Goal: Navigation & Orientation: Find specific page/section

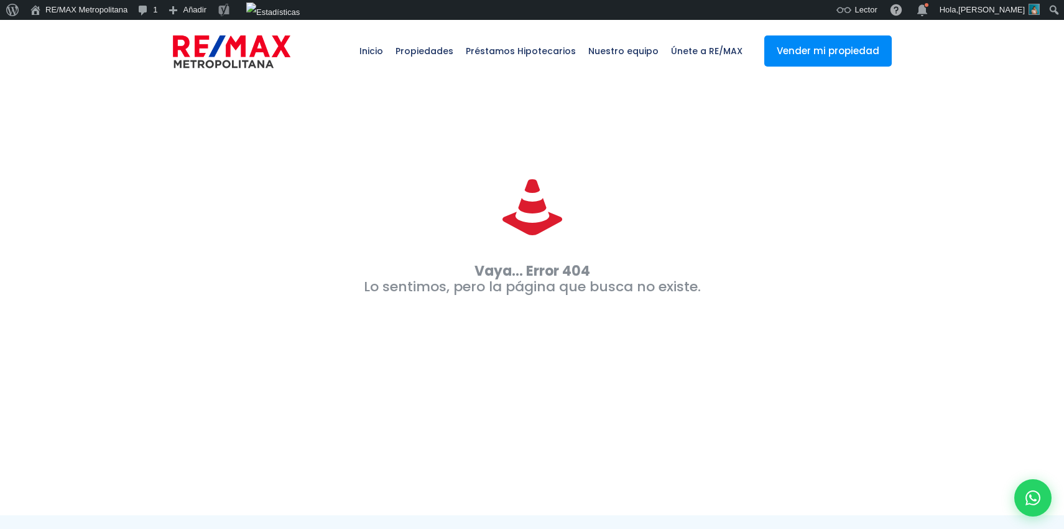
scroll to position [273, 0]
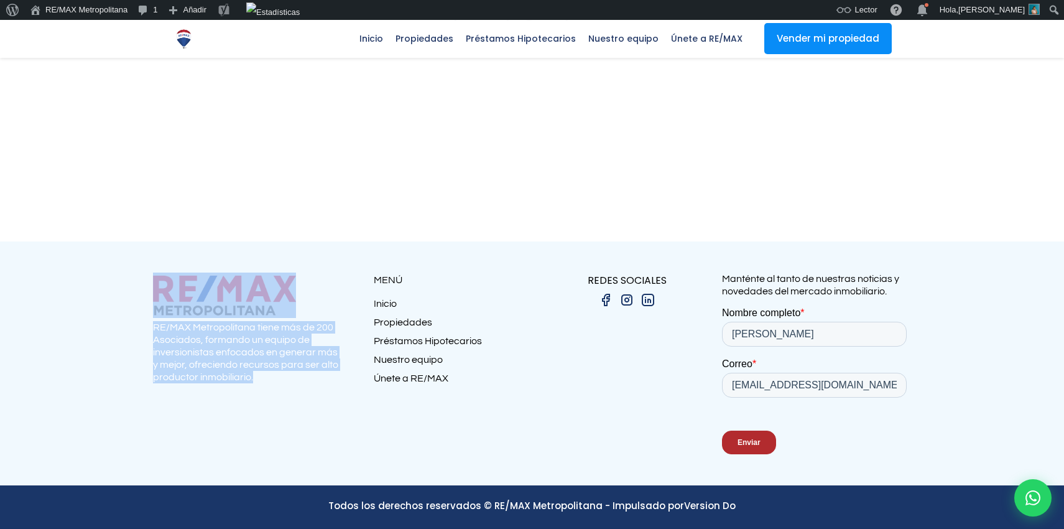
drag, startPoint x: 266, startPoint y: 383, endPoint x: 152, endPoint y: 328, distance: 126.6
click at [152, 328] on section "RE/MAX Metropolitana tiene más de 200 Asociados, formando un equipo de inversio…" at bounding box center [532, 363] width 1064 height 244
copy section "RE/MAX Metropolitana tiene más de 200 Asociados, formando un equipo de inversio…"
click at [178, 39] on img at bounding box center [184, 39] width 22 height 22
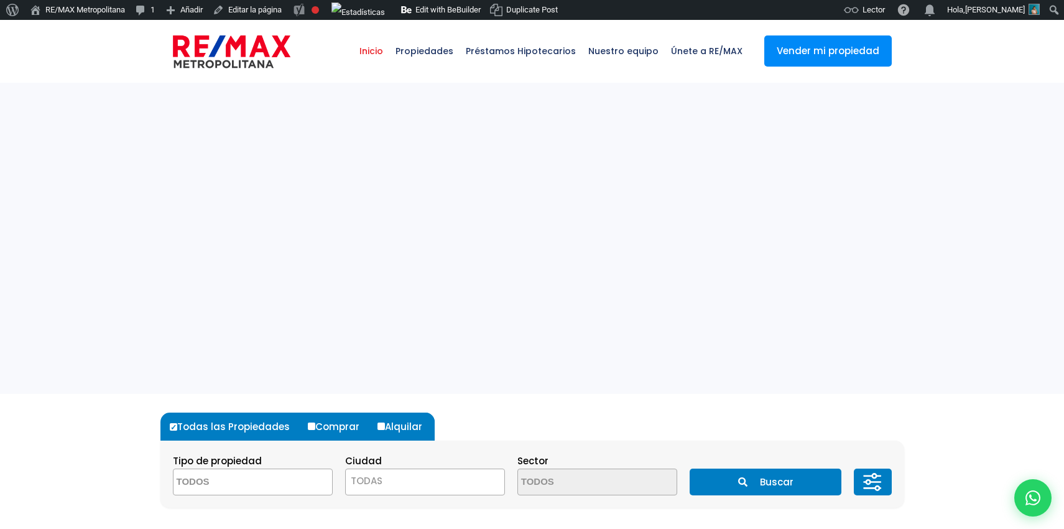
select select
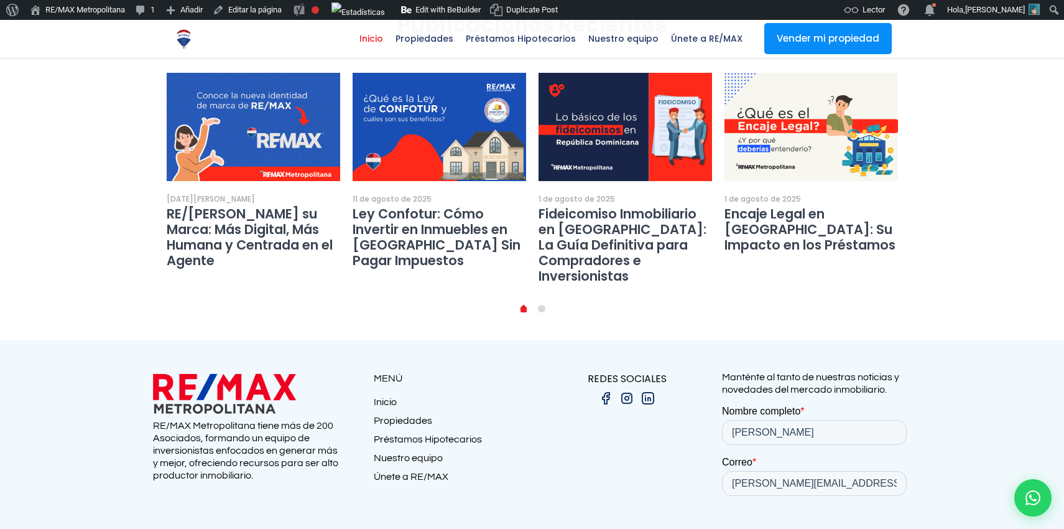
scroll to position [2362, 0]
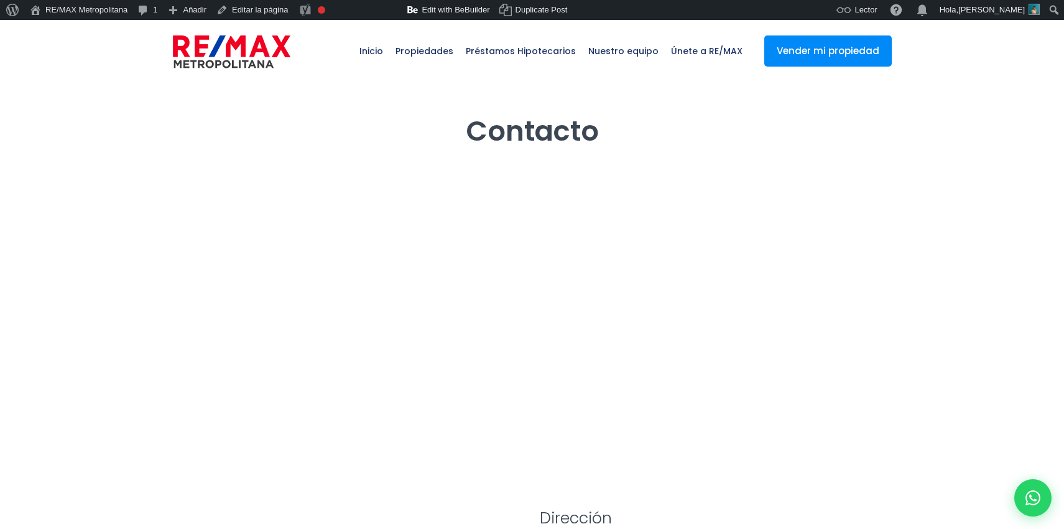
select select "DO"
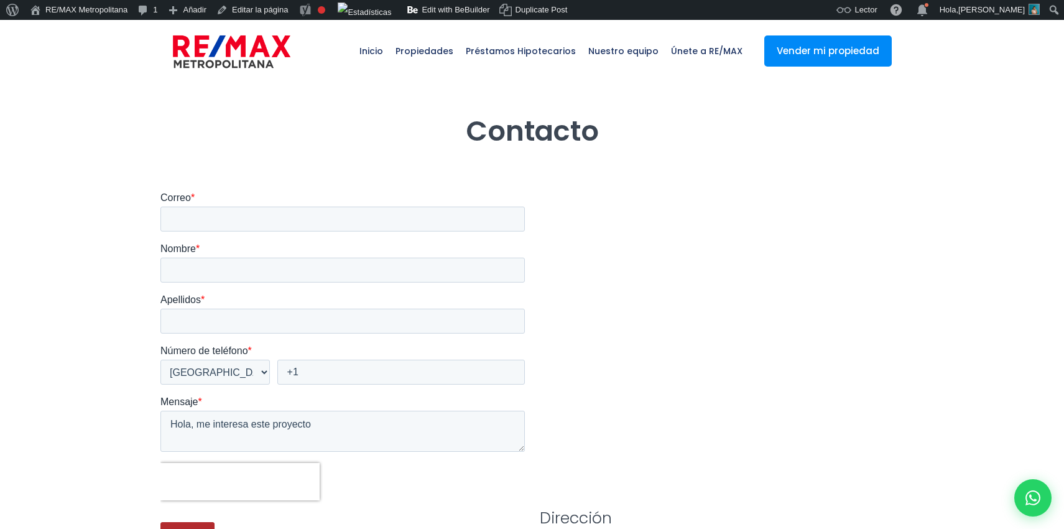
click at [241, 72] on link at bounding box center [232, 51] width 118 height 62
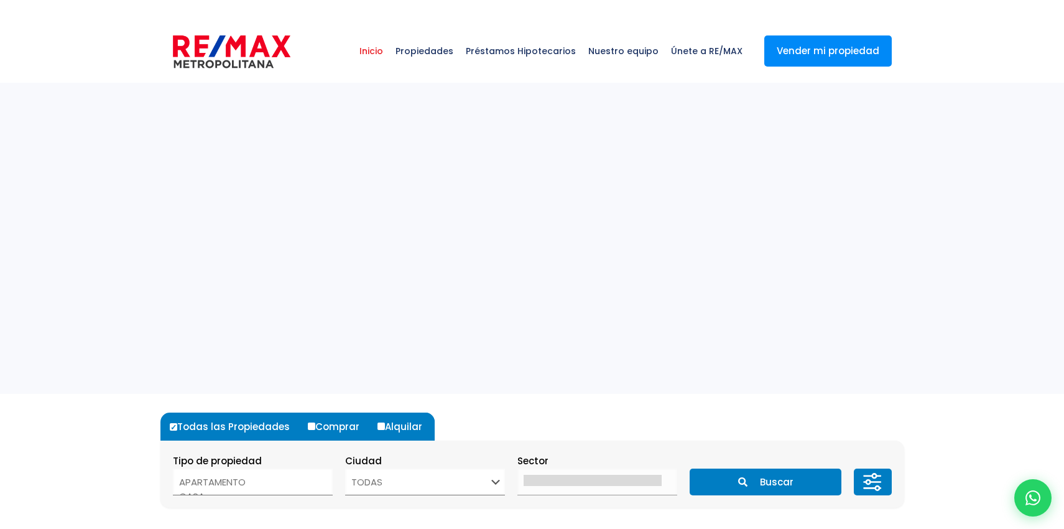
select select
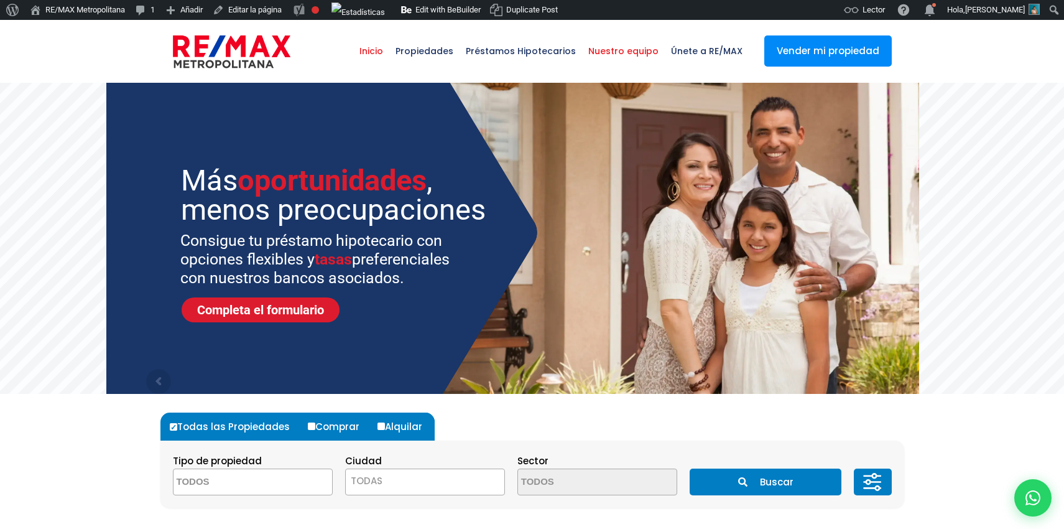
click at [640, 50] on span "Nuestro equipo" at bounding box center [623, 50] width 83 height 37
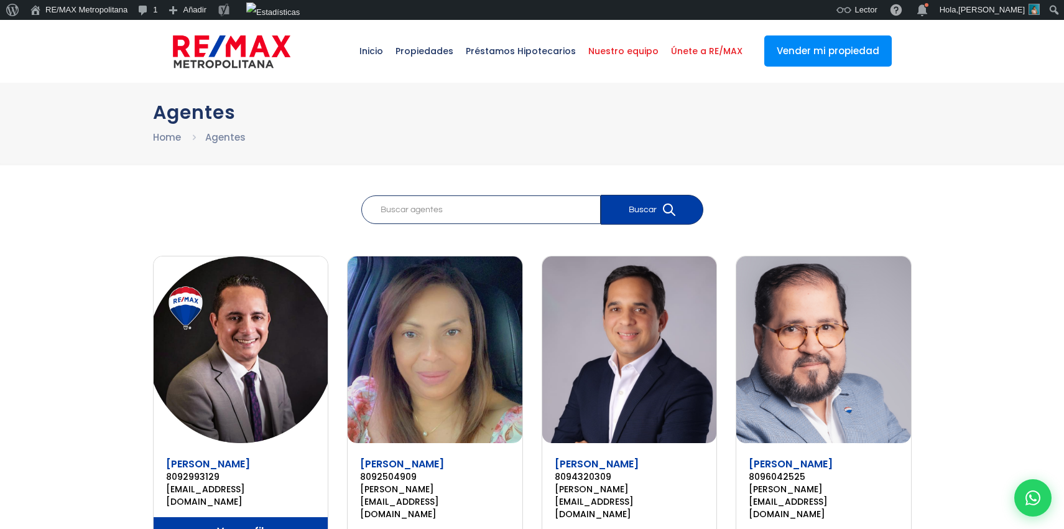
click at [696, 47] on span "Únete a RE/MAX" at bounding box center [707, 50] width 84 height 37
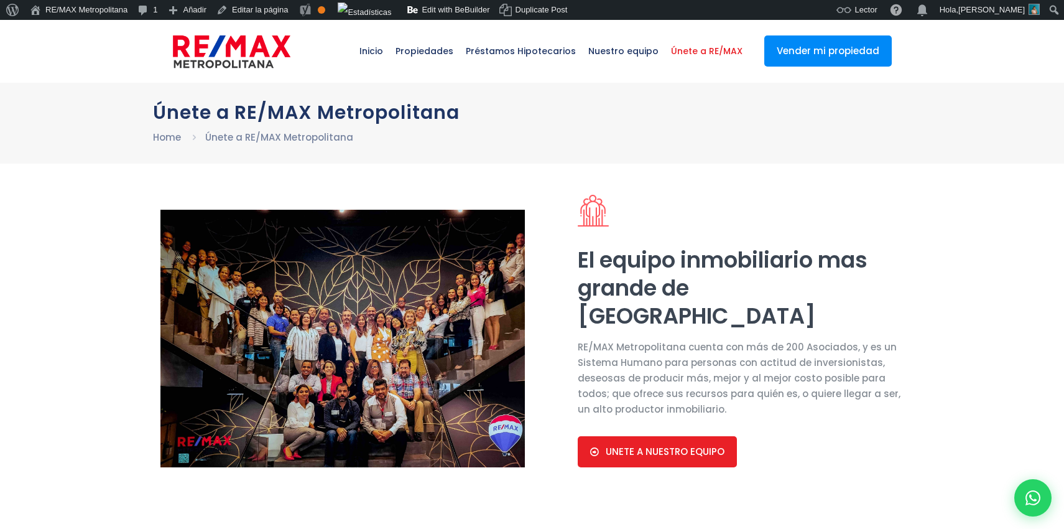
select select "DO"
click at [100, 393] on div at bounding box center [532, 353] width 1064 height 378
click at [210, 55] on img at bounding box center [232, 51] width 118 height 37
click at [226, 56] on img at bounding box center [232, 51] width 118 height 37
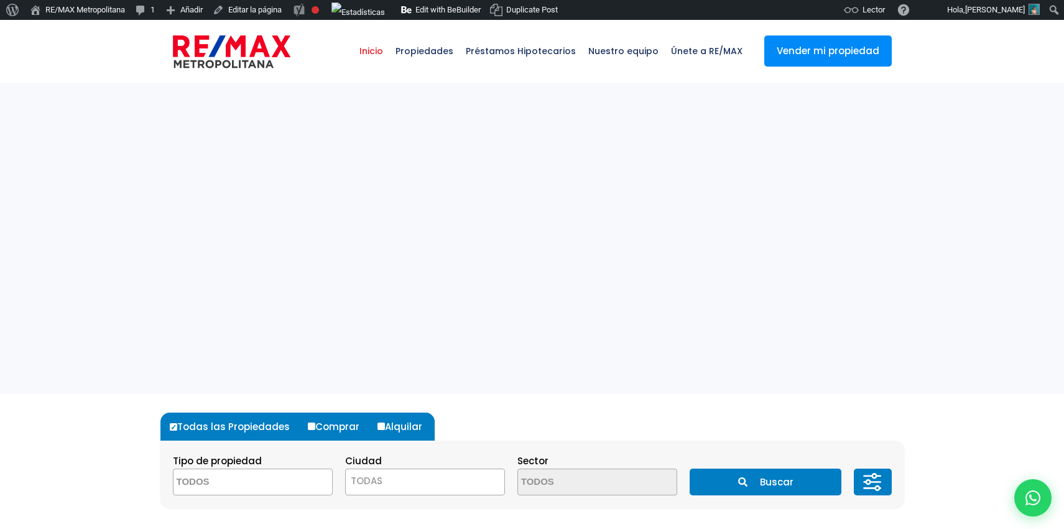
select select
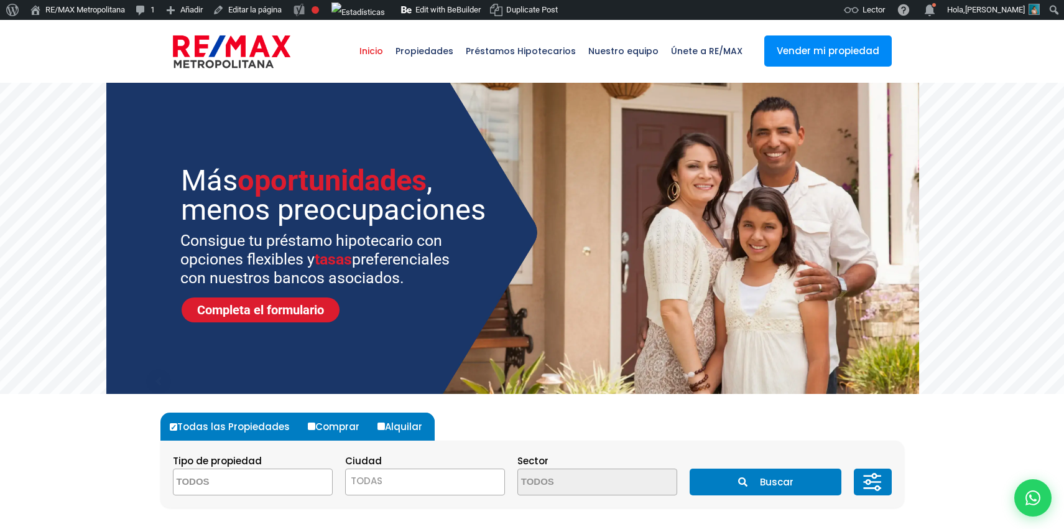
click at [1041, 249] on sr7-mask at bounding box center [532, 238] width 1064 height 311
click at [1035, 251] on sr7-mask at bounding box center [532, 238] width 1064 height 311
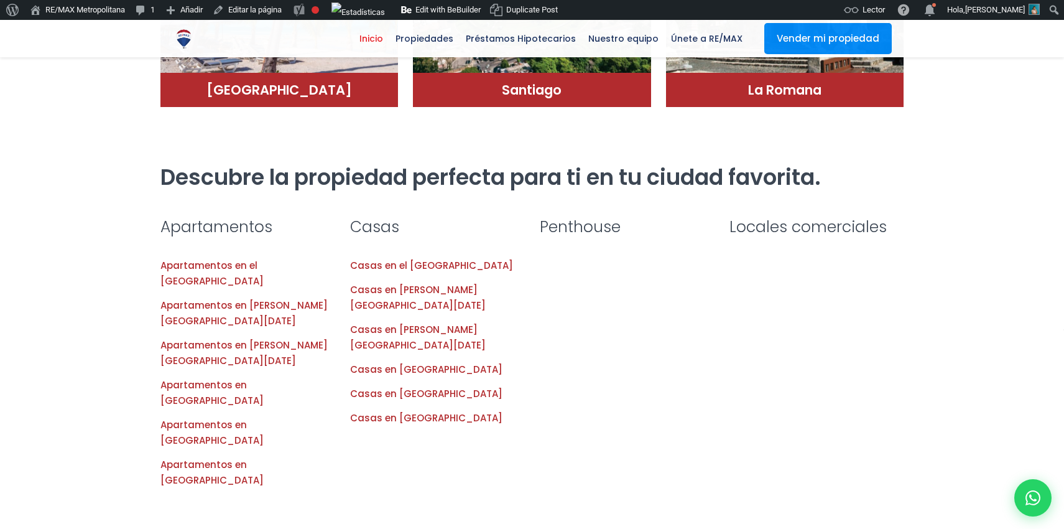
scroll to position [1167, 0]
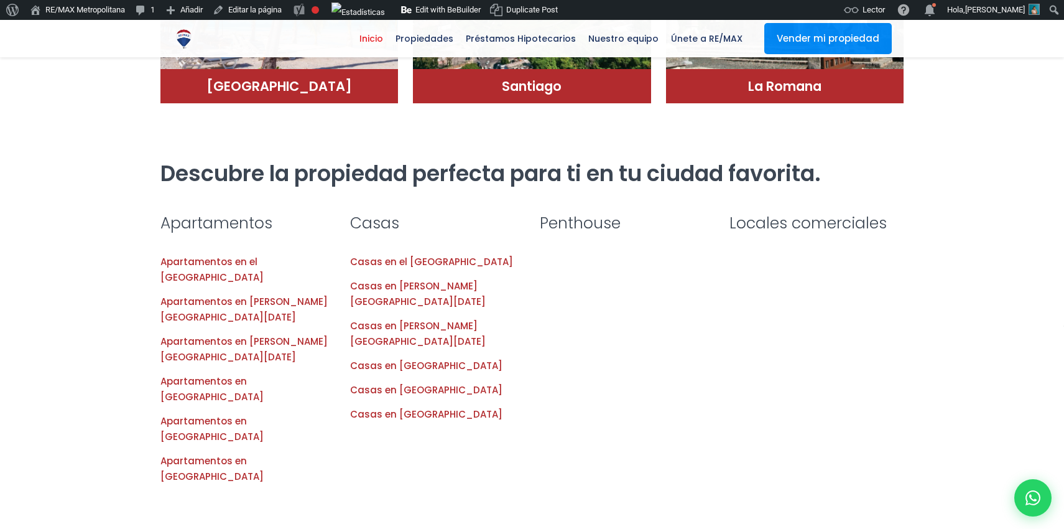
drag, startPoint x: 557, startPoint y: 241, endPoint x: 764, endPoint y: 331, distance: 225.9
click at [764, 335] on div at bounding box center [532, 384] width 1064 height 345
click at [779, 257] on div at bounding box center [532, 384] width 1064 height 345
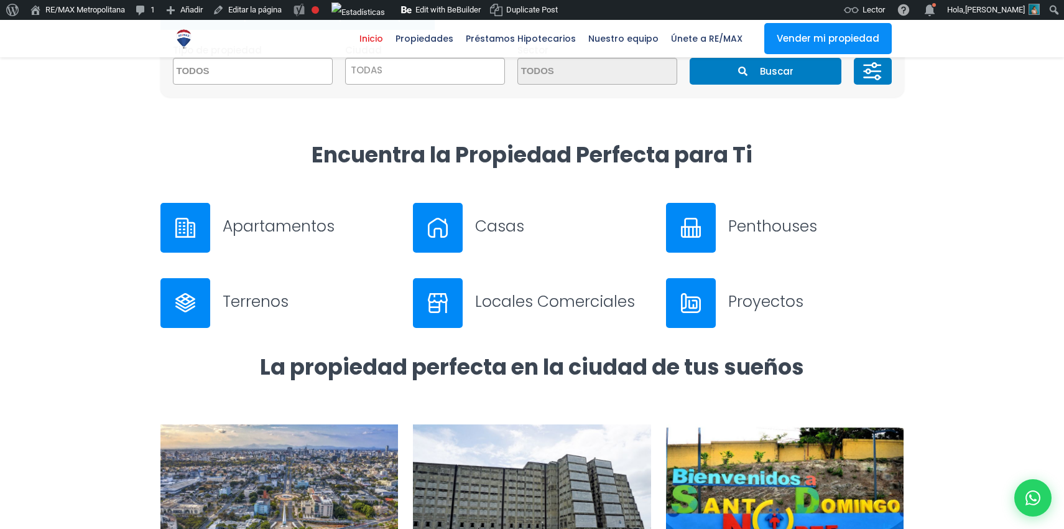
scroll to position [446, 0]
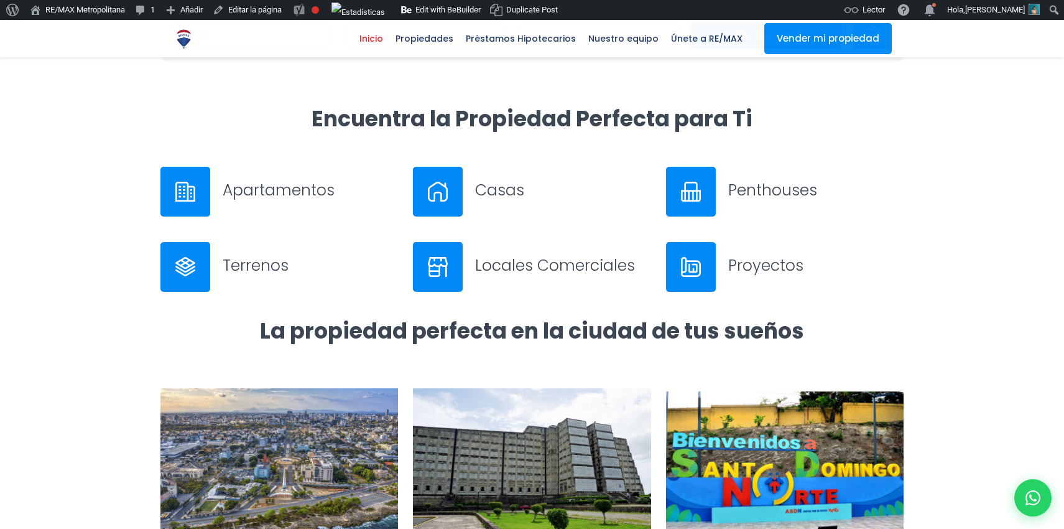
click at [868, 231] on div "Penthouses" at bounding box center [785, 204] width 253 height 75
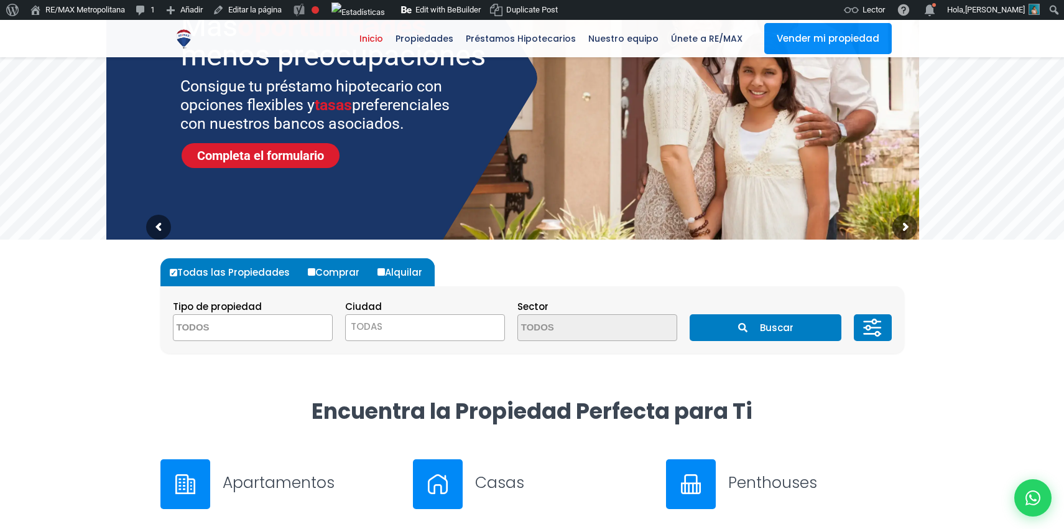
scroll to position [0, 0]
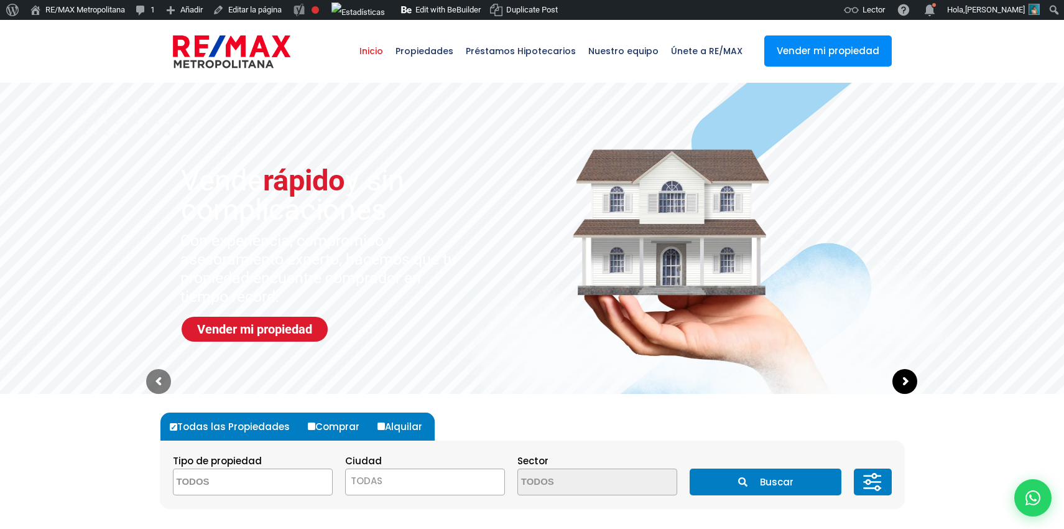
click at [902, 386] on sr7-arrow at bounding box center [905, 381] width 25 height 25
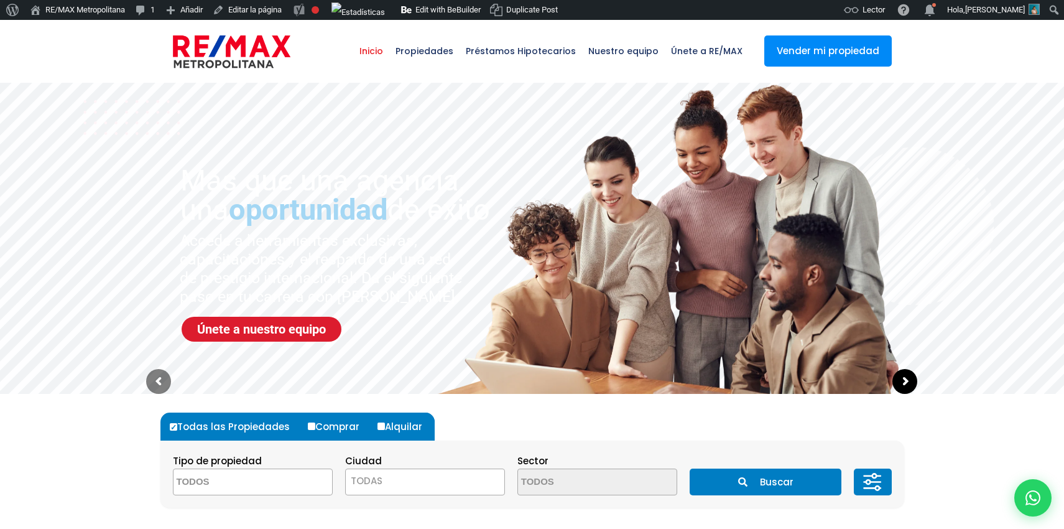
click at [902, 387] on sr7-arrow at bounding box center [905, 381] width 25 height 25
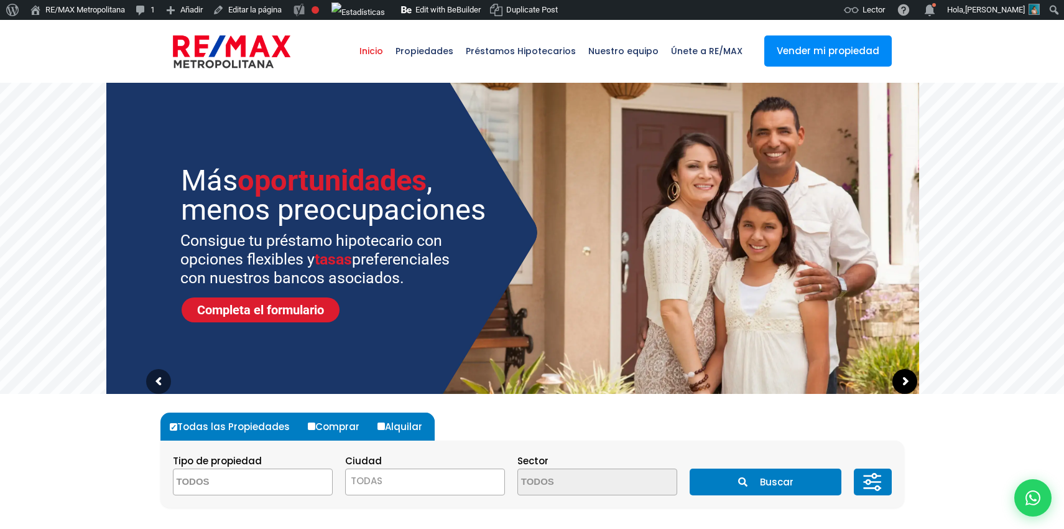
click at [902, 387] on sr7-arrow at bounding box center [905, 381] width 25 height 25
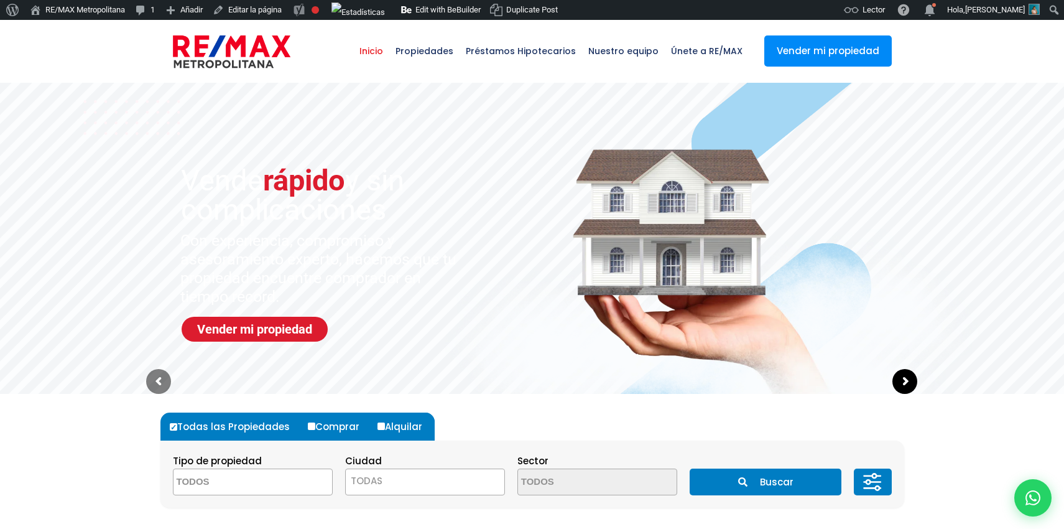
click at [902, 387] on sr7-arrow at bounding box center [905, 381] width 25 height 25
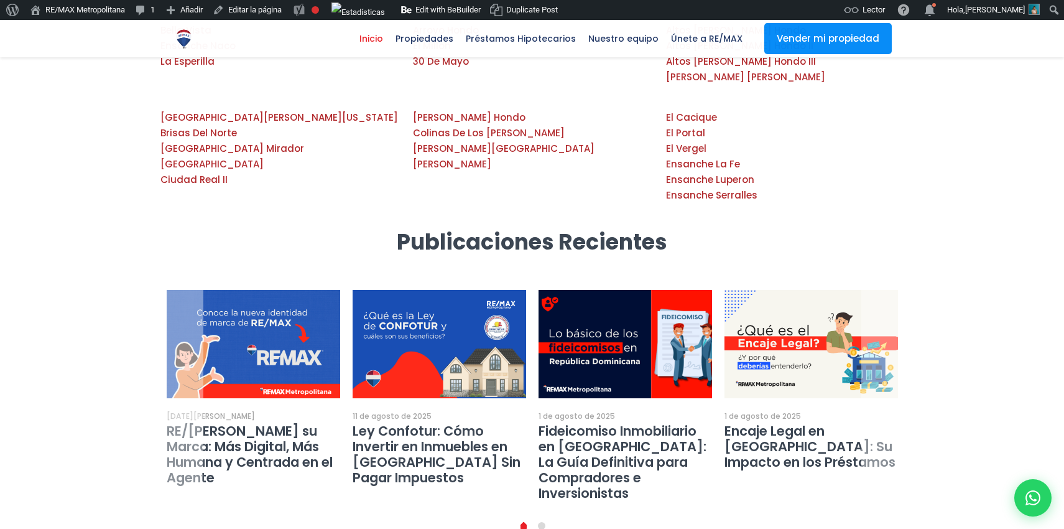
scroll to position [2362, 0]
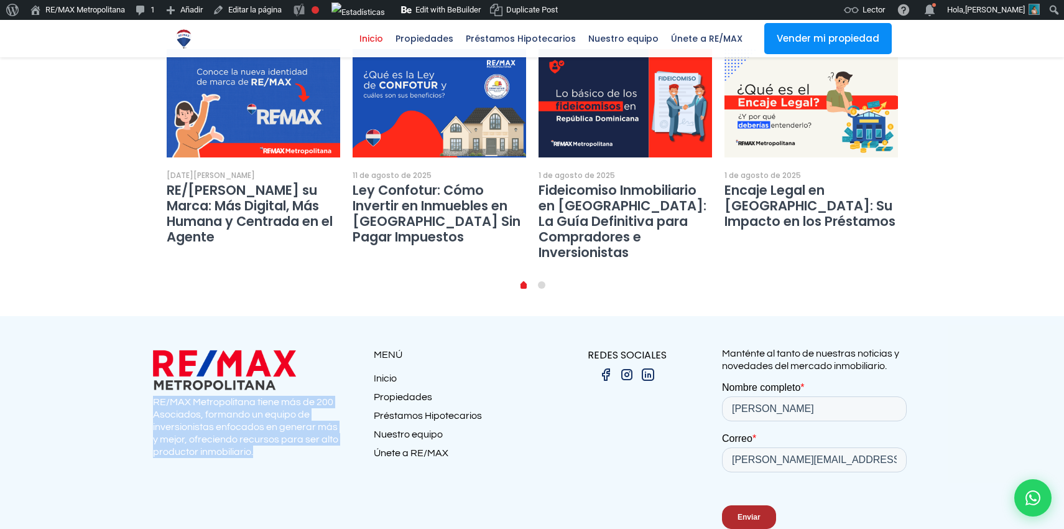
drag, startPoint x: 262, startPoint y: 381, endPoint x: 154, endPoint y: 327, distance: 121.6
click at [154, 396] on p "RE/MAX Metropolitana tiene más de 200 Asociados, formando un equipo de inversio…" at bounding box center [248, 427] width 190 height 62
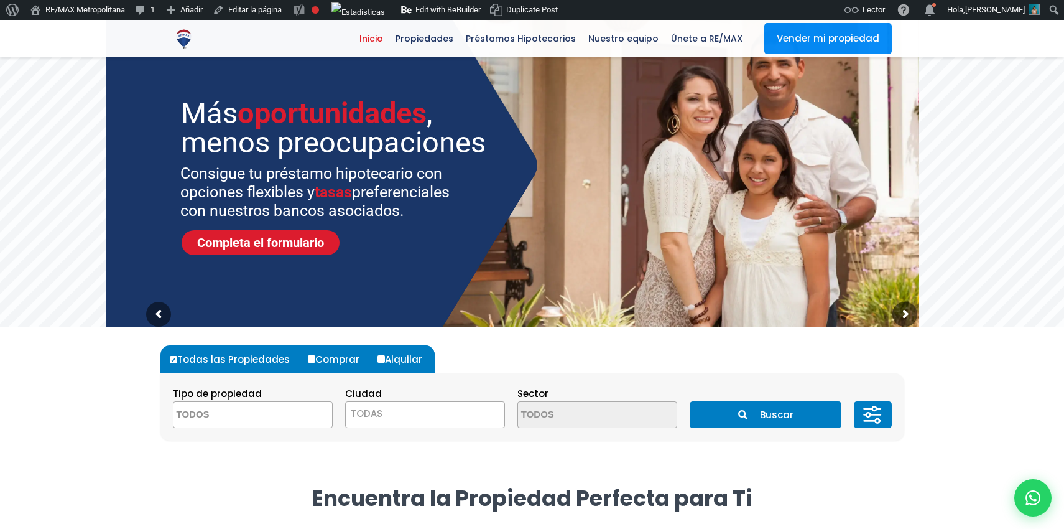
scroll to position [0, 0]
